Goal: Information Seeking & Learning: Understand process/instructions

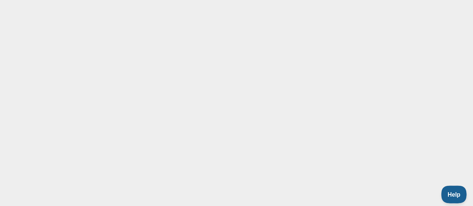
click at [448, 192] on span "Help" at bounding box center [452, 193] width 22 height 5
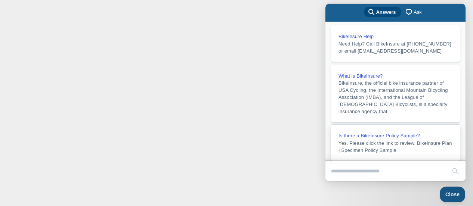
click at [418, 151] on span "Yes. Please click the link to review. BikeInsure Plan | Specimen Policy Sample" at bounding box center [394, 146] width 113 height 13
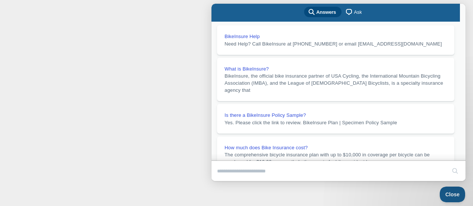
click at [225, 181] on button "Close" at bounding box center [218, 186] width 13 height 10
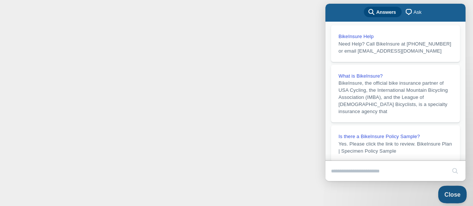
click at [451, 190] on button "Close" at bounding box center [449, 194] width 25 height 16
